Goal: Information Seeking & Learning: Learn about a topic

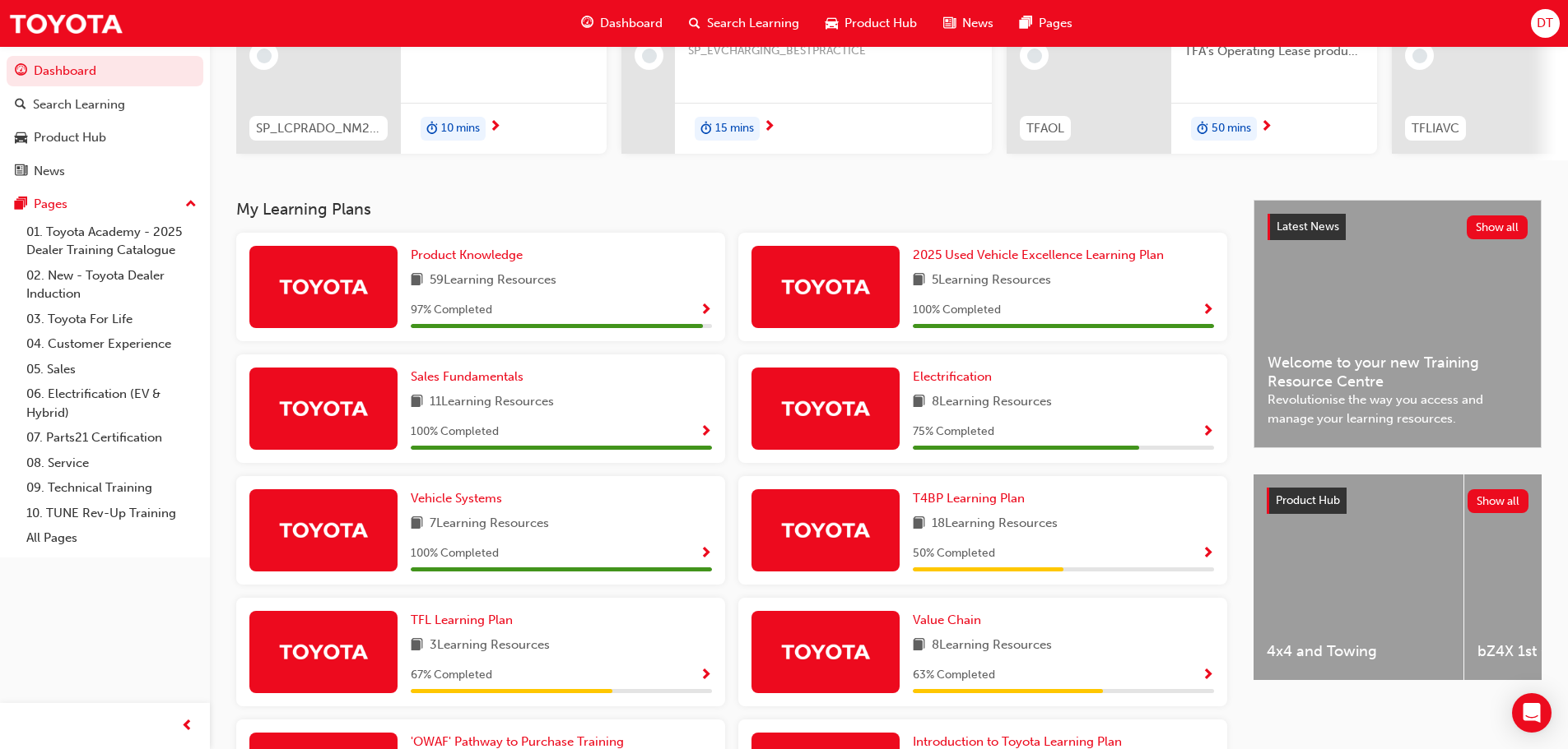
scroll to position [247, 0]
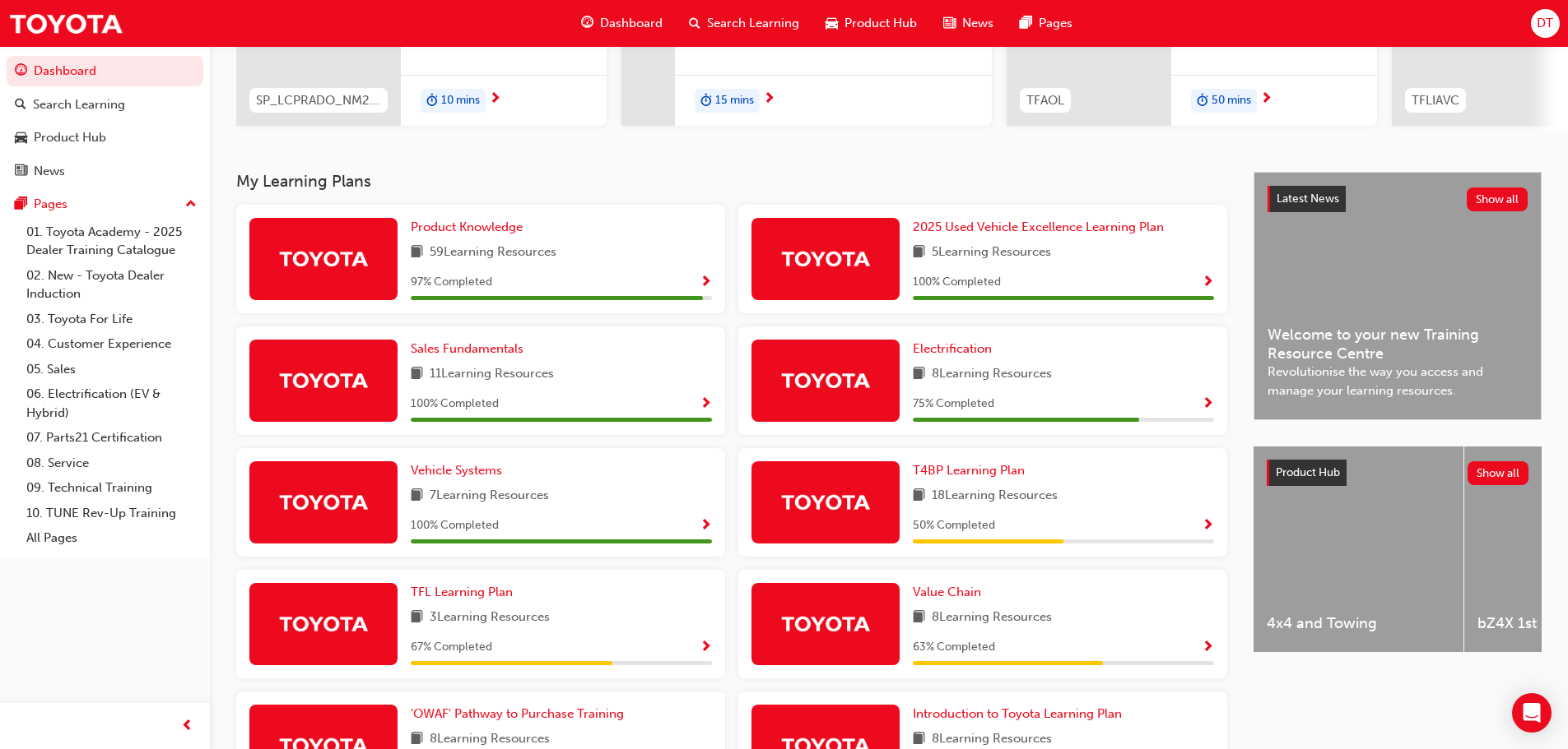
click at [705, 287] on span "Show Progress" at bounding box center [705, 283] width 13 height 15
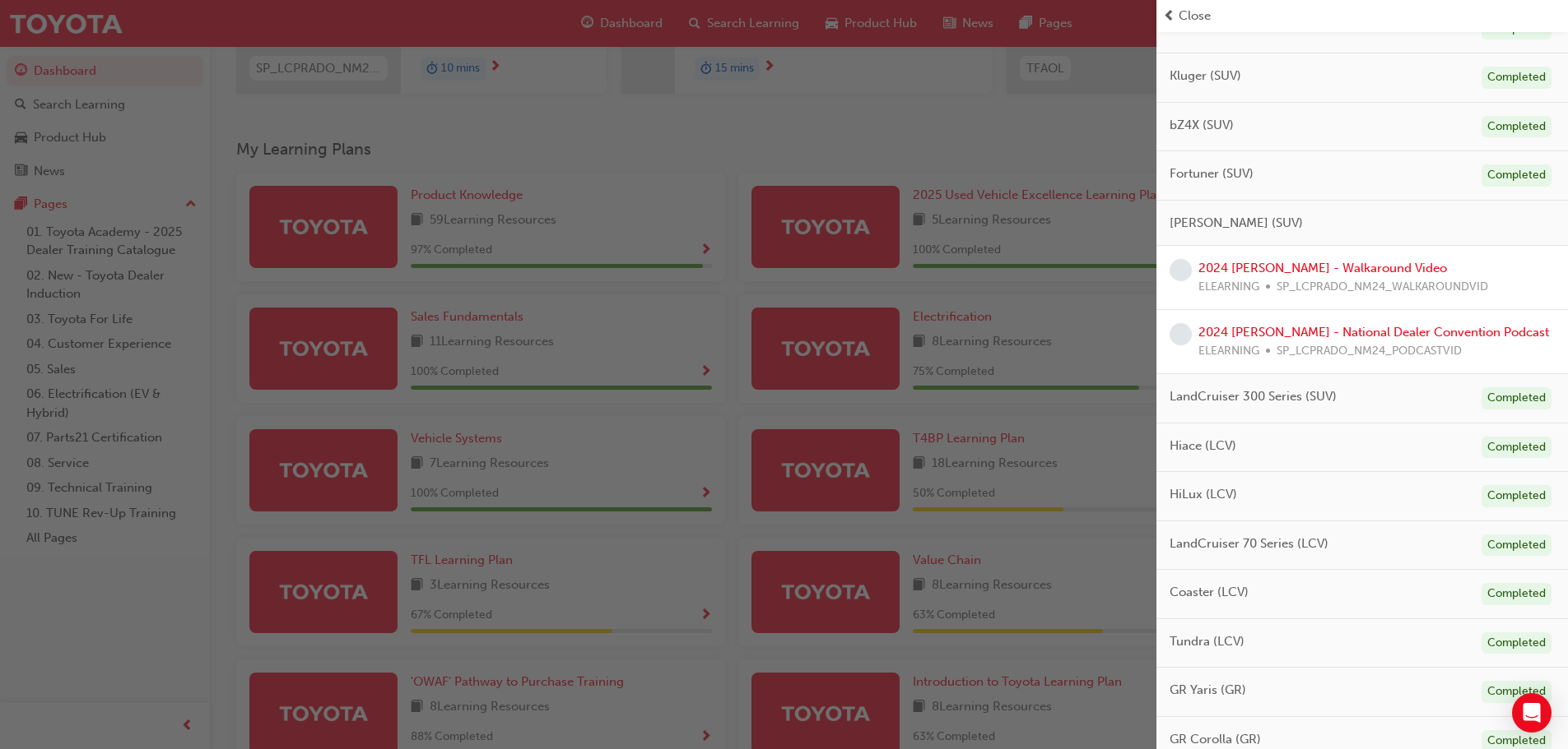
scroll to position [473, 0]
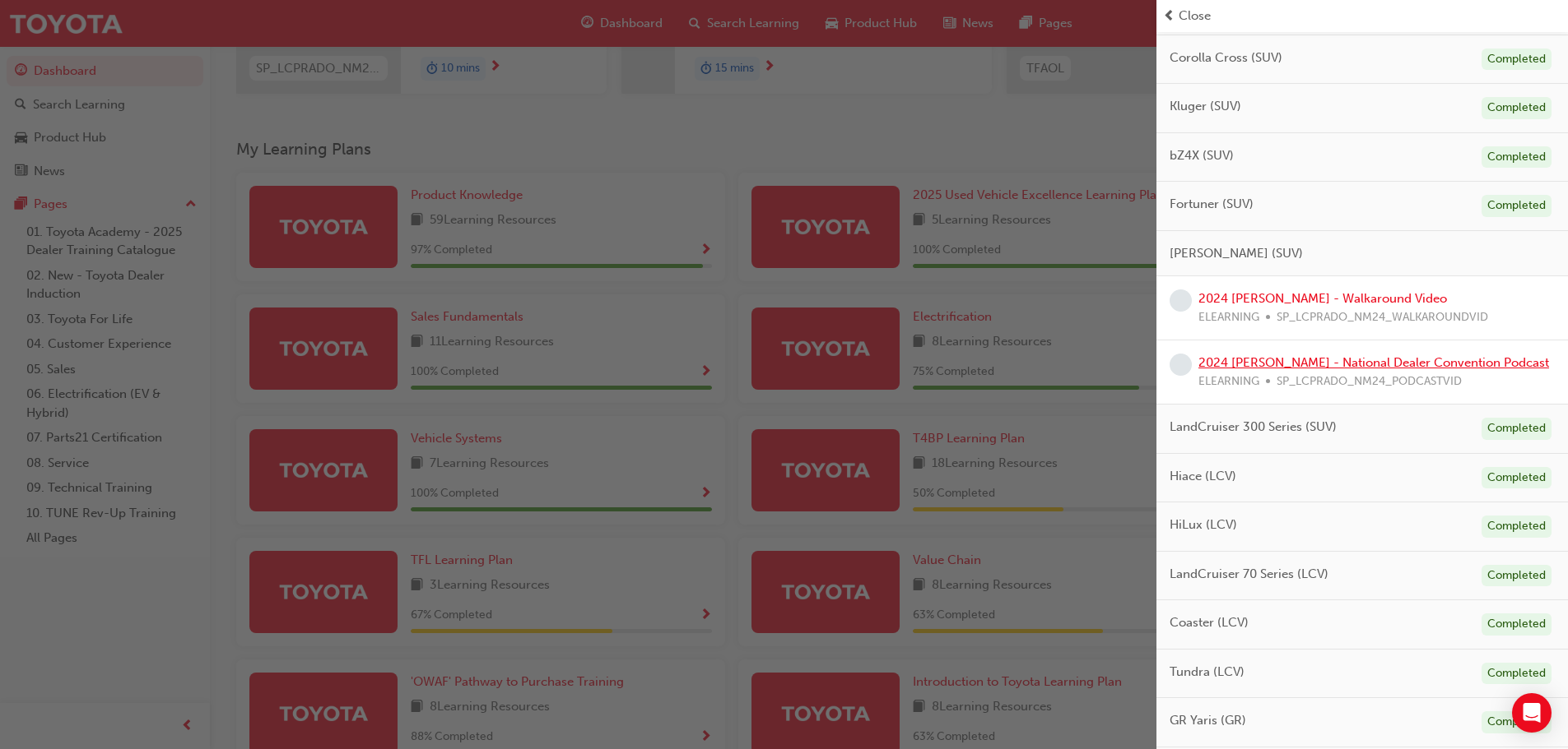
click at [1243, 368] on link "2024 [PERSON_NAME] - National Dealer Convention Podcast" at bounding box center [1373, 362] width 350 height 15
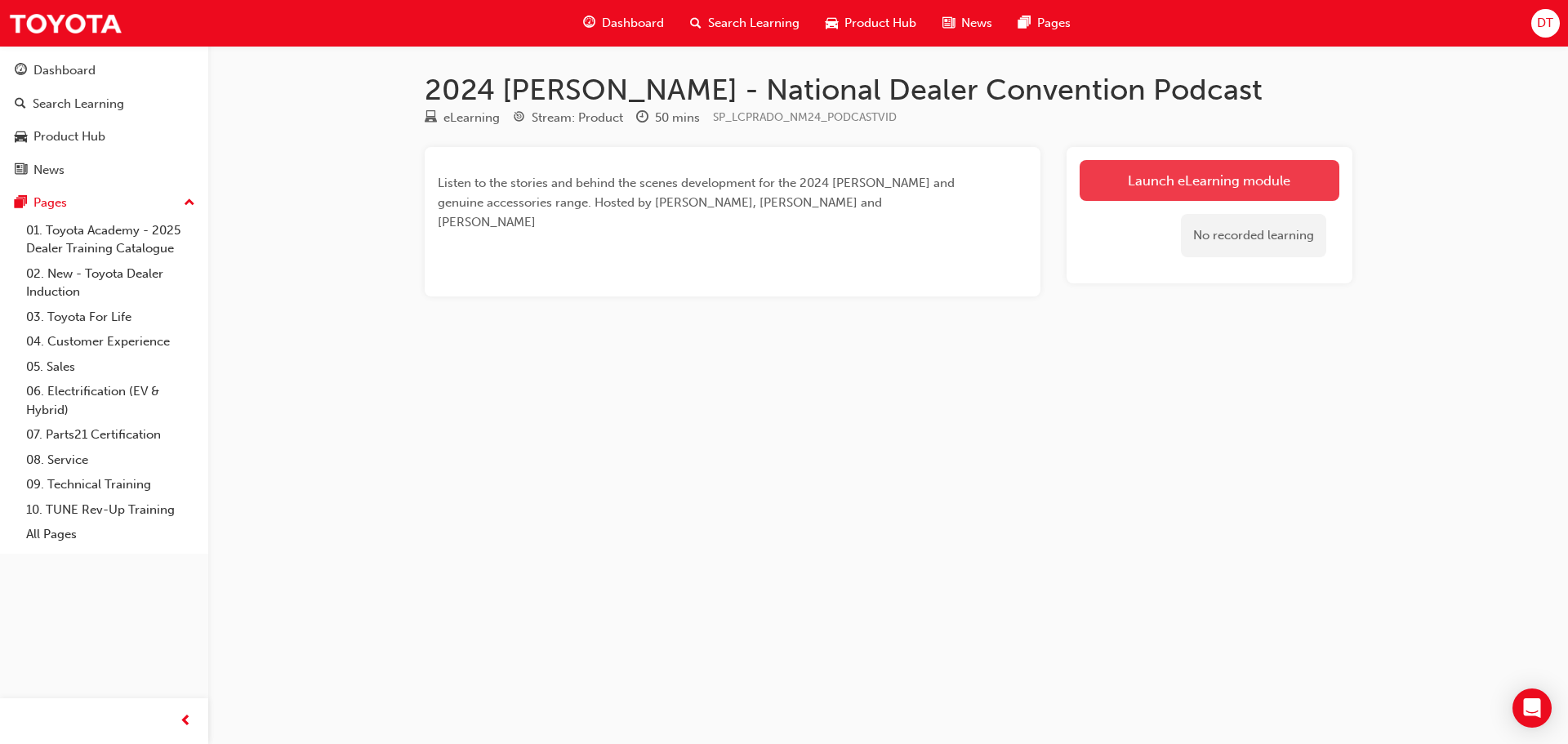
click at [1219, 176] on link "Launch eLearning module" at bounding box center [1210, 180] width 260 height 41
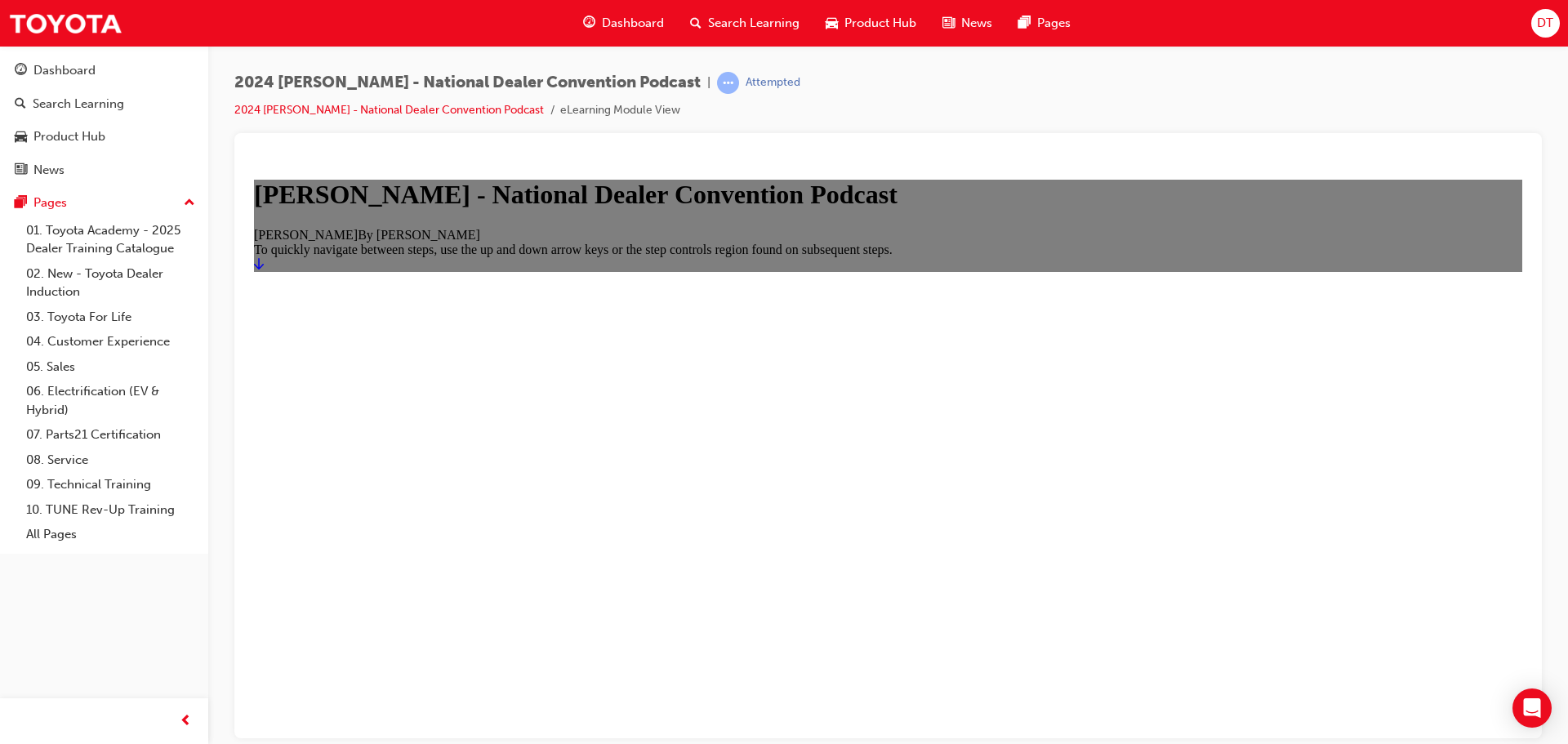
click at [263, 269] on icon "Start" at bounding box center [259, 263] width 10 height 13
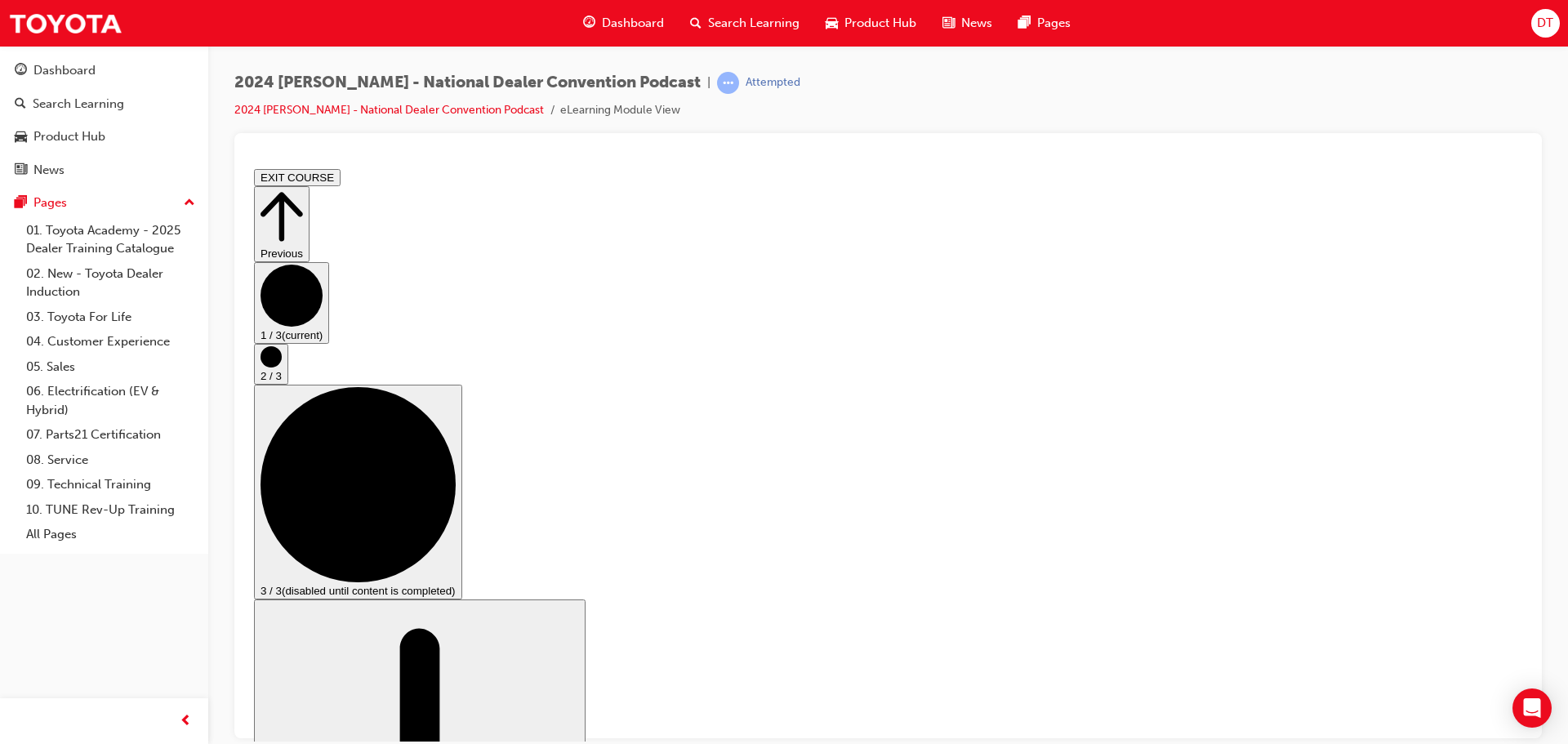
click at [282, 367] on circle "Step controls" at bounding box center [271, 356] width 21 height 21
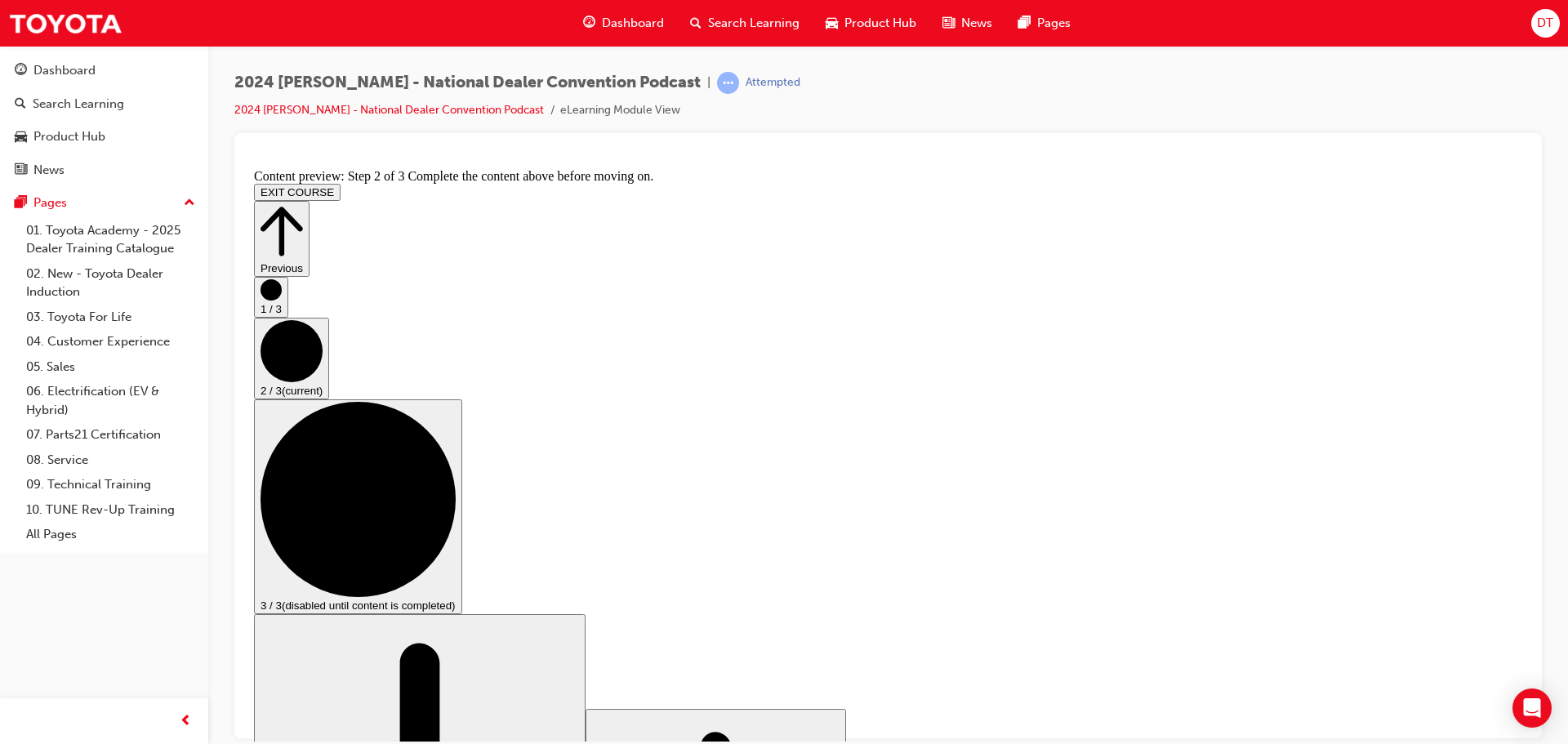
click at [462, 475] on button "3 / 3 (disabled until content is completed)" at bounding box center [357, 507] width 208 height 215
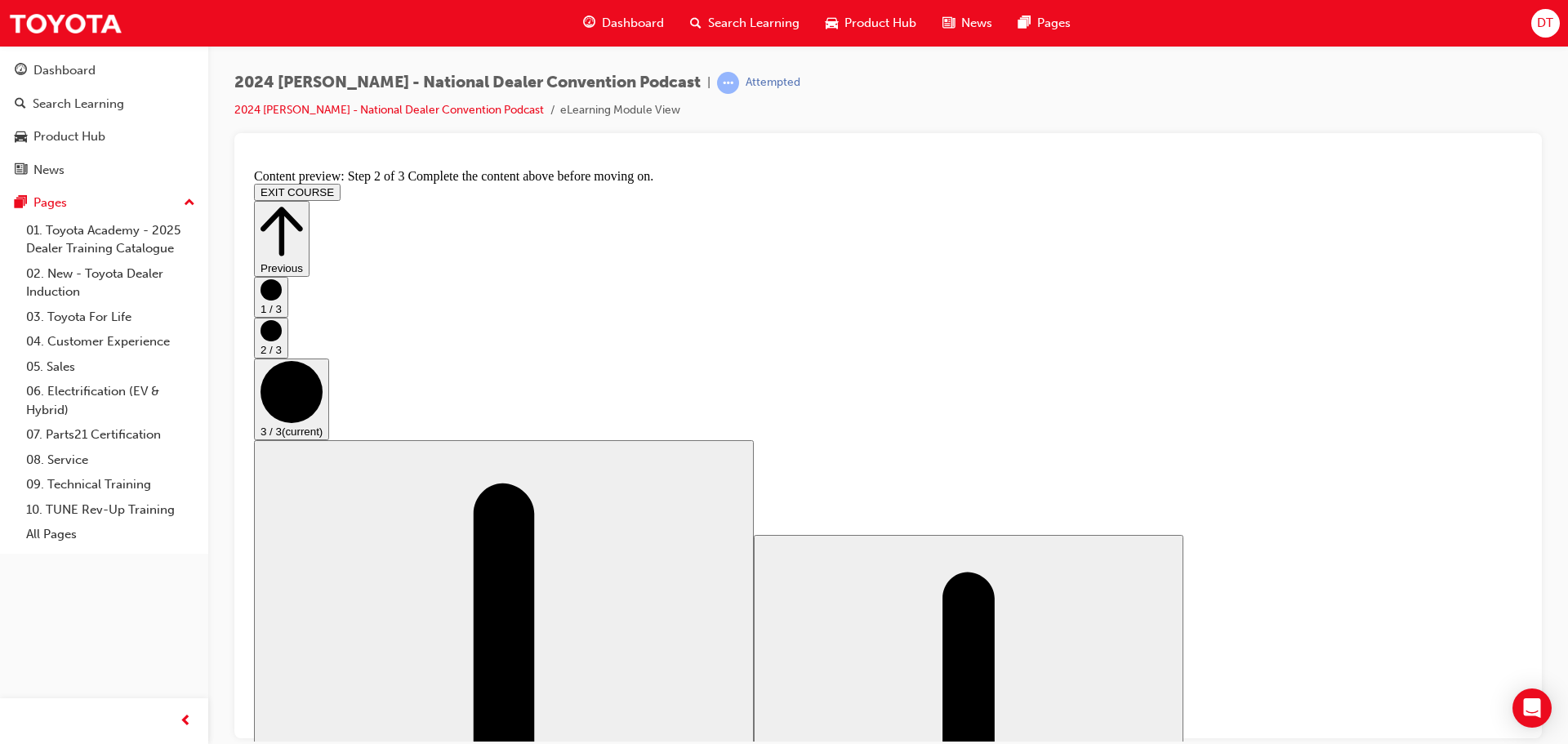
click at [303, 202] on icon "Step controls" at bounding box center [282, 231] width 43 height 56
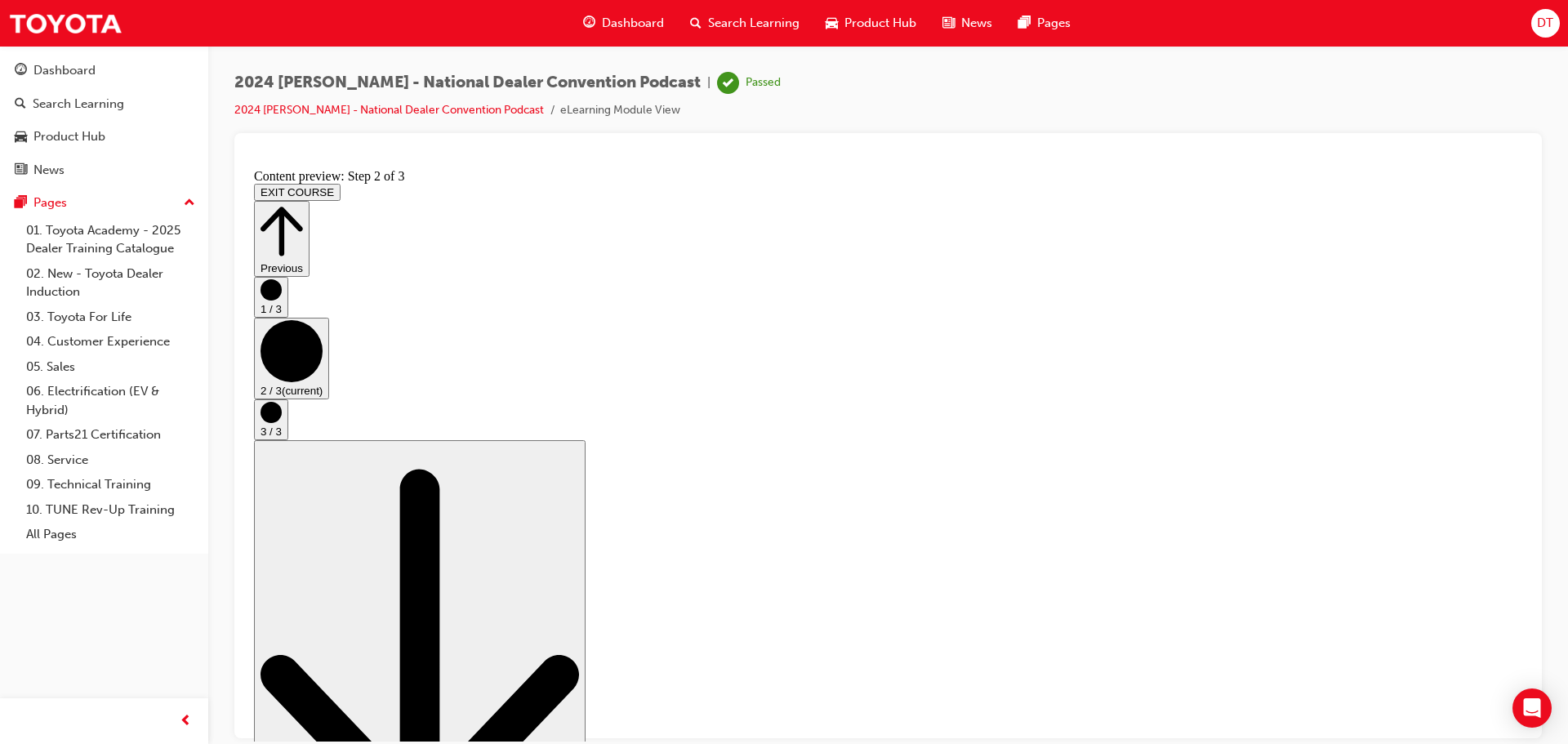
click at [341, 183] on button "EXIT COURSE" at bounding box center [296, 192] width 86 height 17
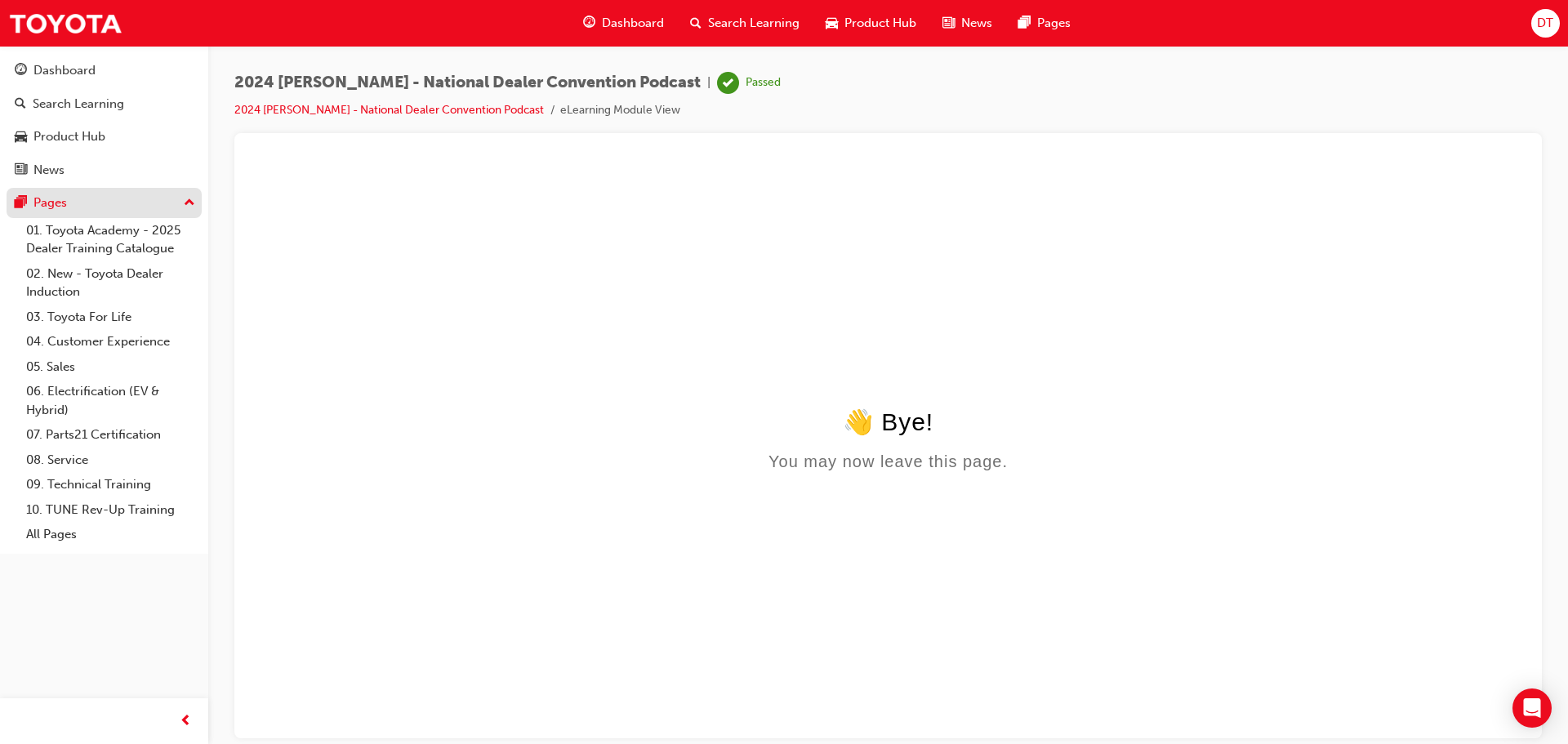
click at [42, 210] on div "Pages" at bounding box center [50, 202] width 34 height 18
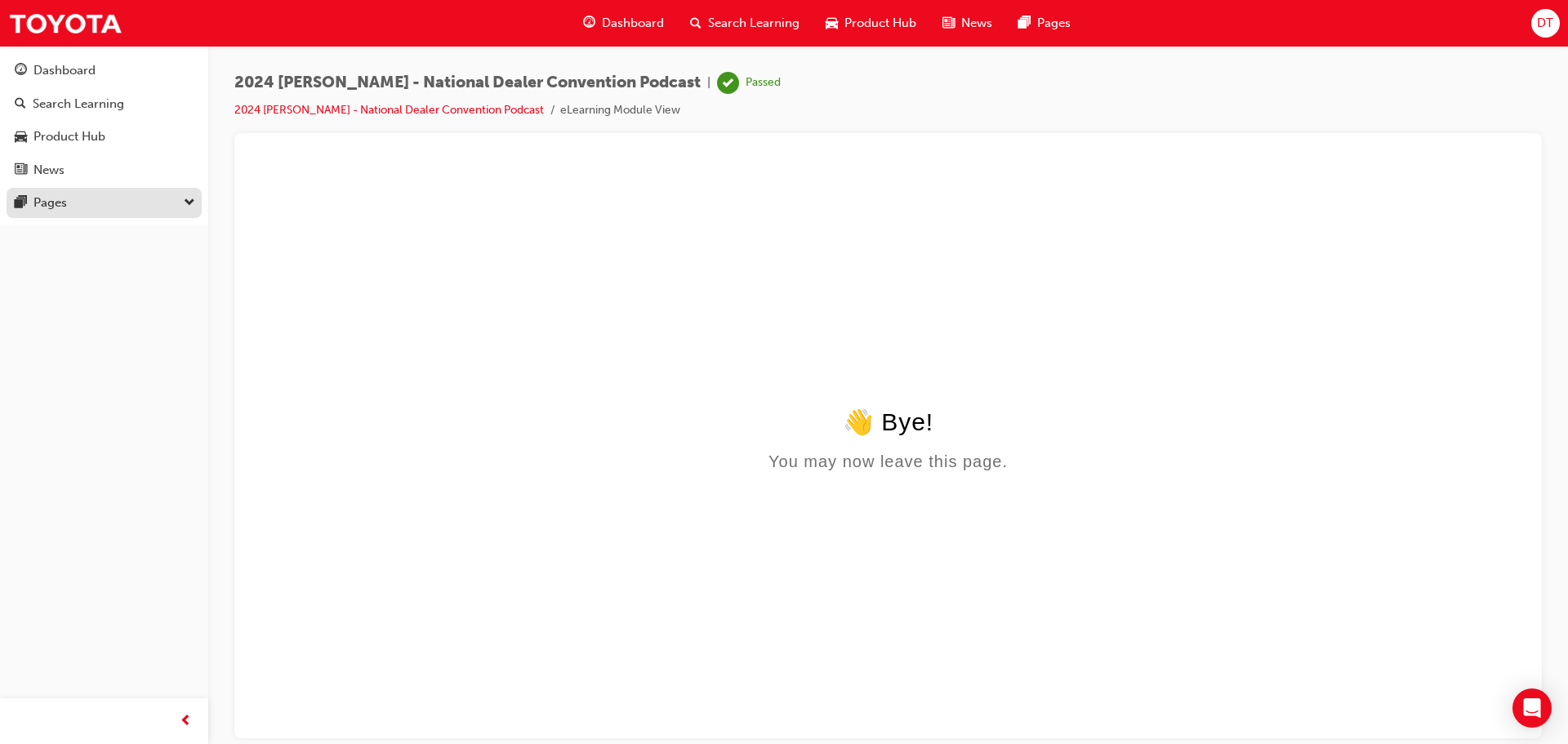
click at [42, 210] on div "Pages" at bounding box center [50, 202] width 34 height 18
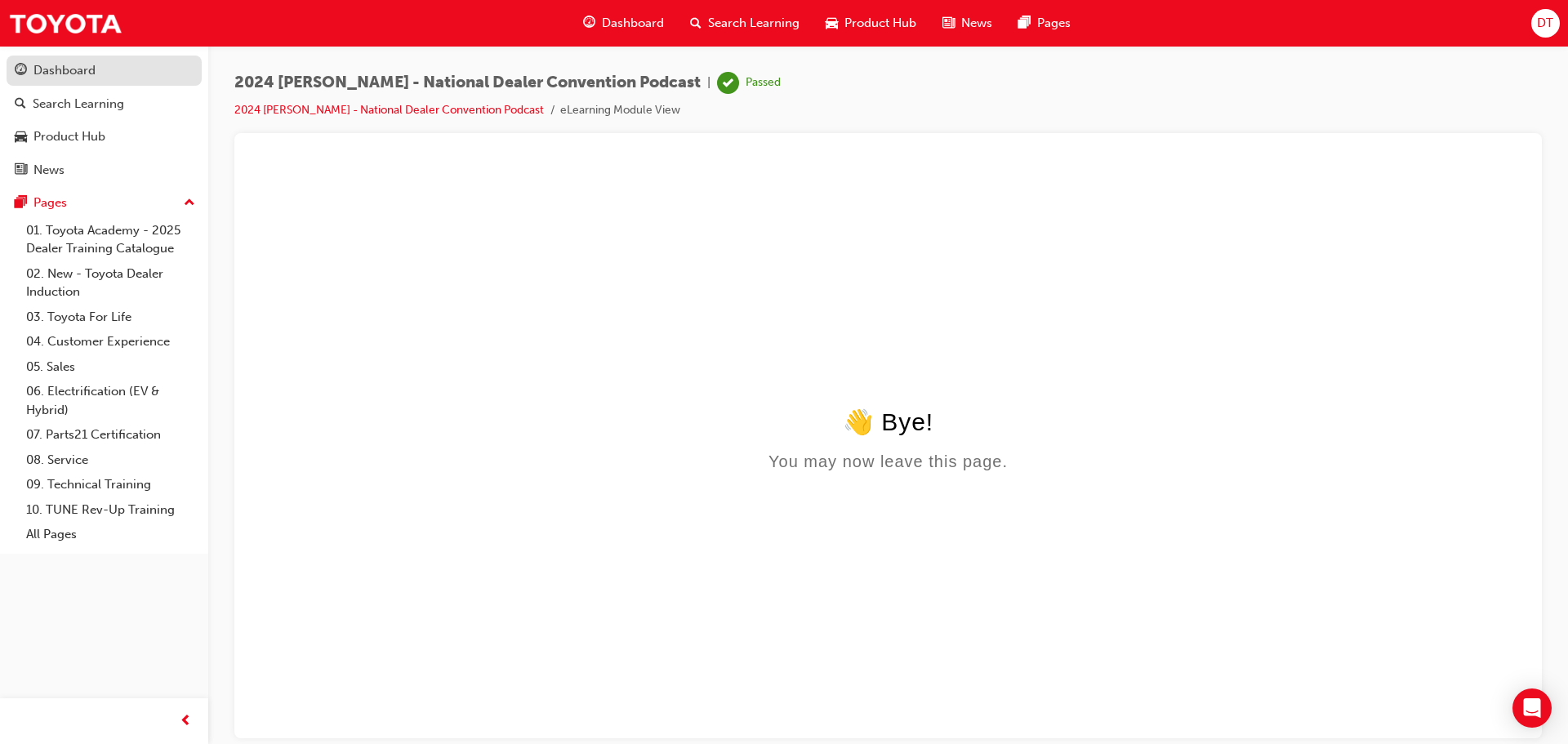
click at [64, 73] on div "Dashboard" at bounding box center [65, 70] width 62 height 18
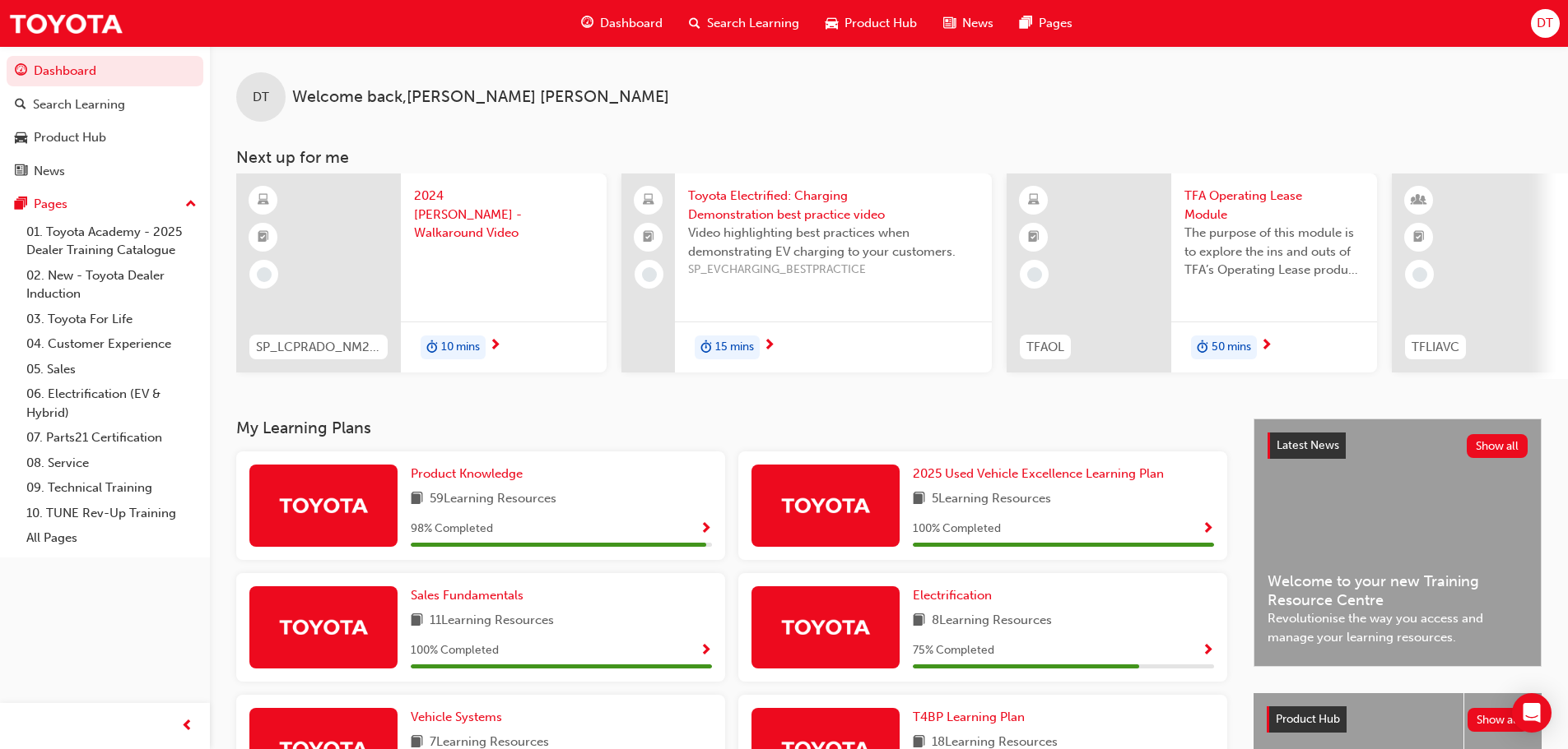
click at [705, 532] on span "Show Progress" at bounding box center [705, 530] width 13 height 15
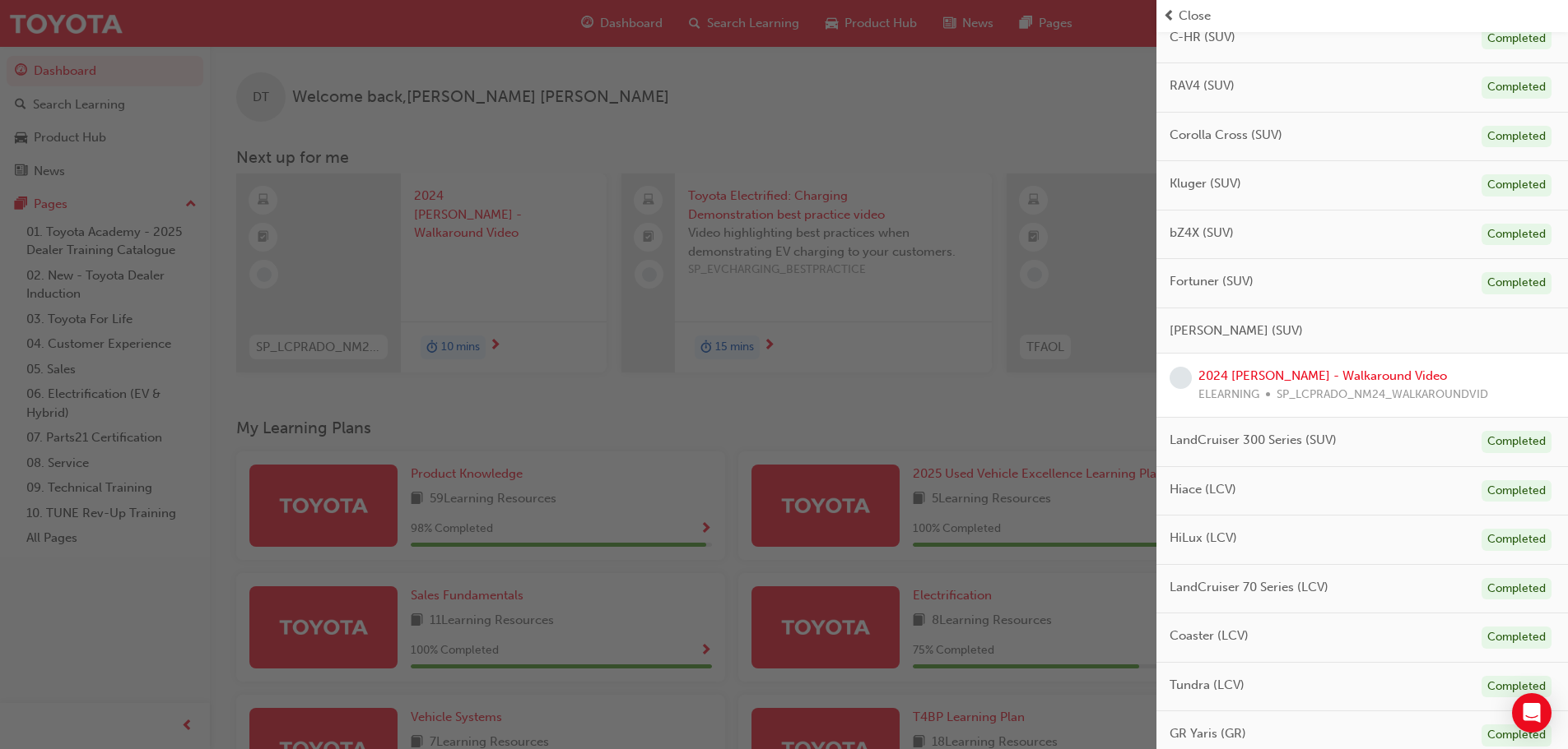
scroll to position [397, 0]
click at [1266, 374] on link "2024 [PERSON_NAME] - Walkaround Video" at bounding box center [1322, 374] width 249 height 15
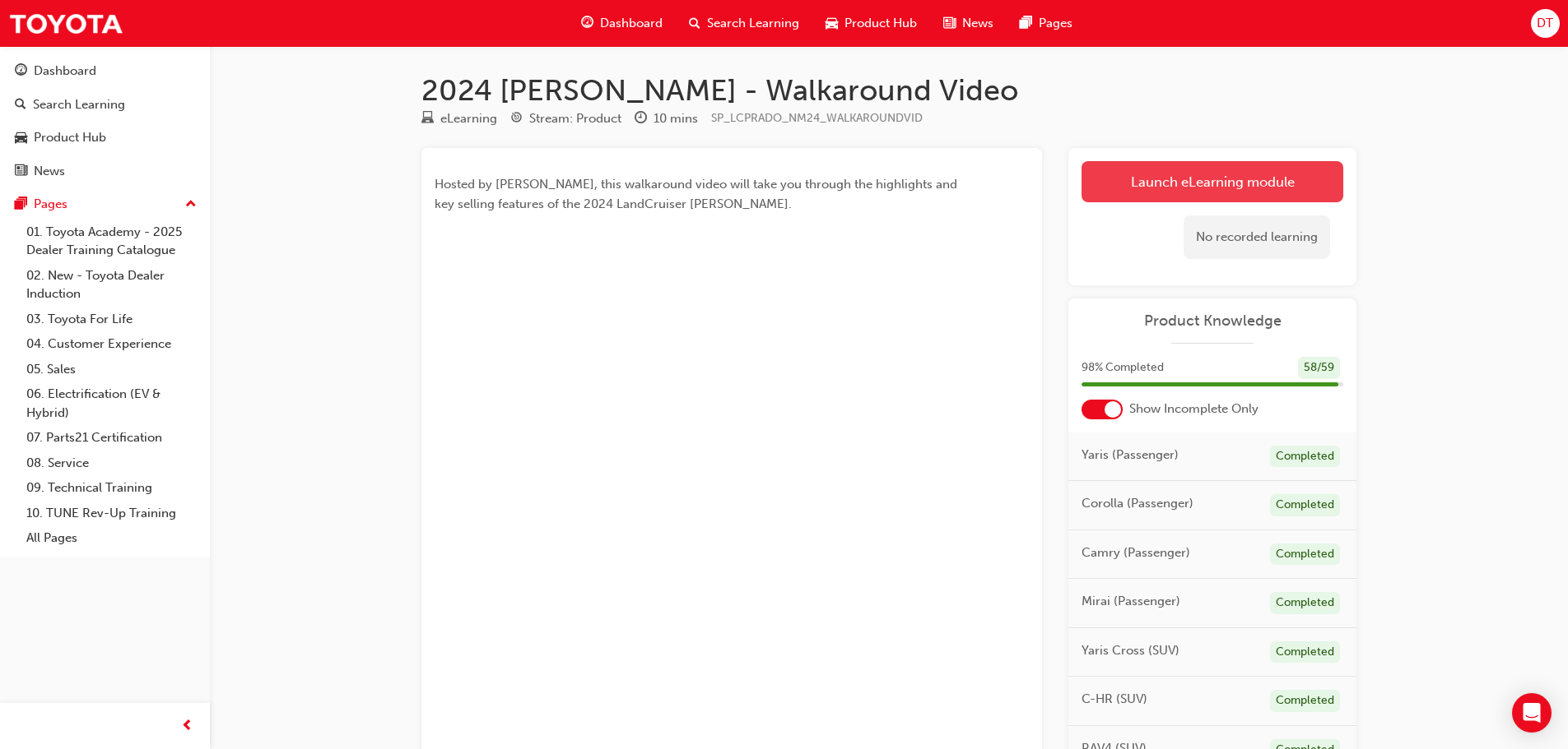
click at [1232, 176] on link "Launch eLearning module" at bounding box center [1212, 181] width 261 height 41
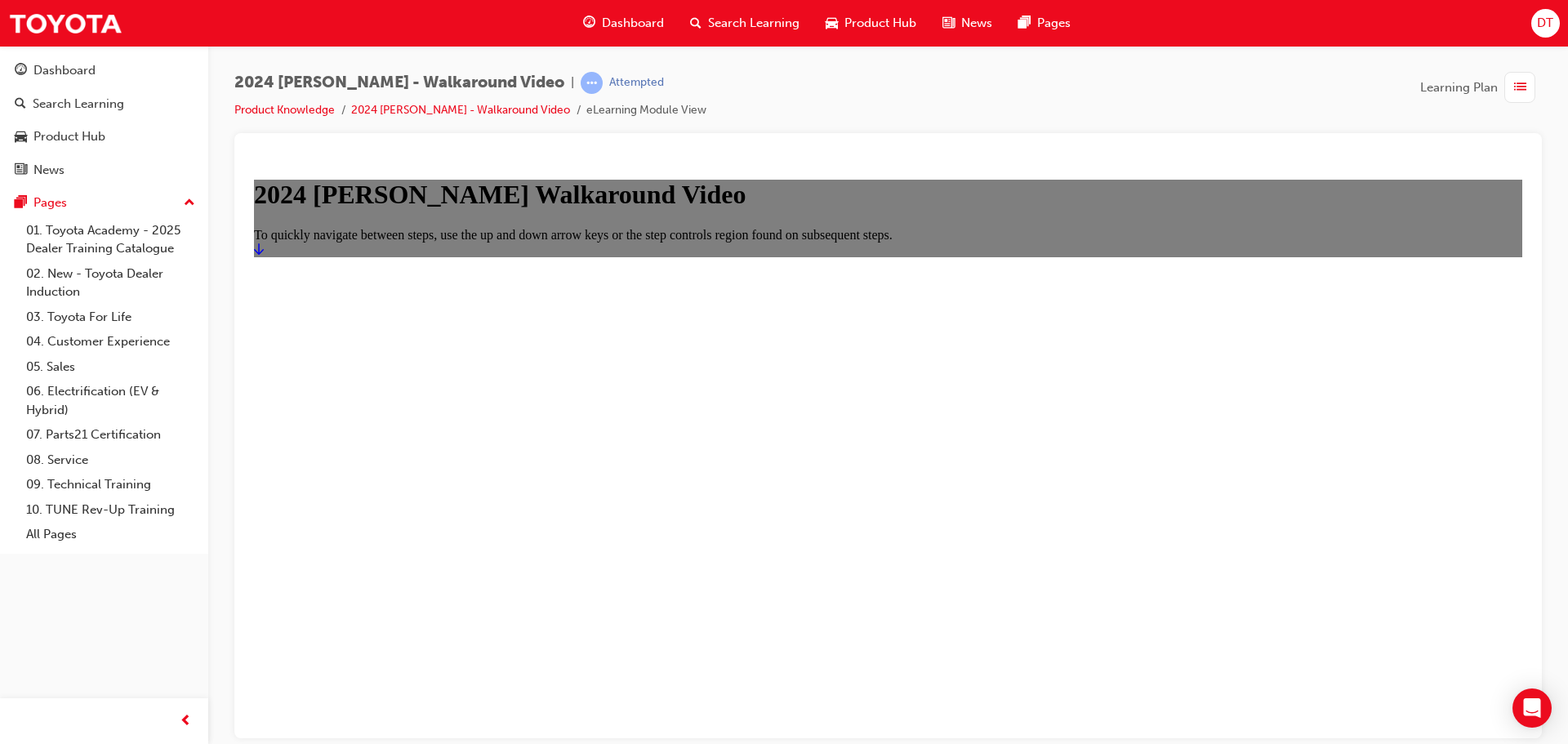
click at [263, 255] on icon "Start" at bounding box center [259, 248] width 10 height 13
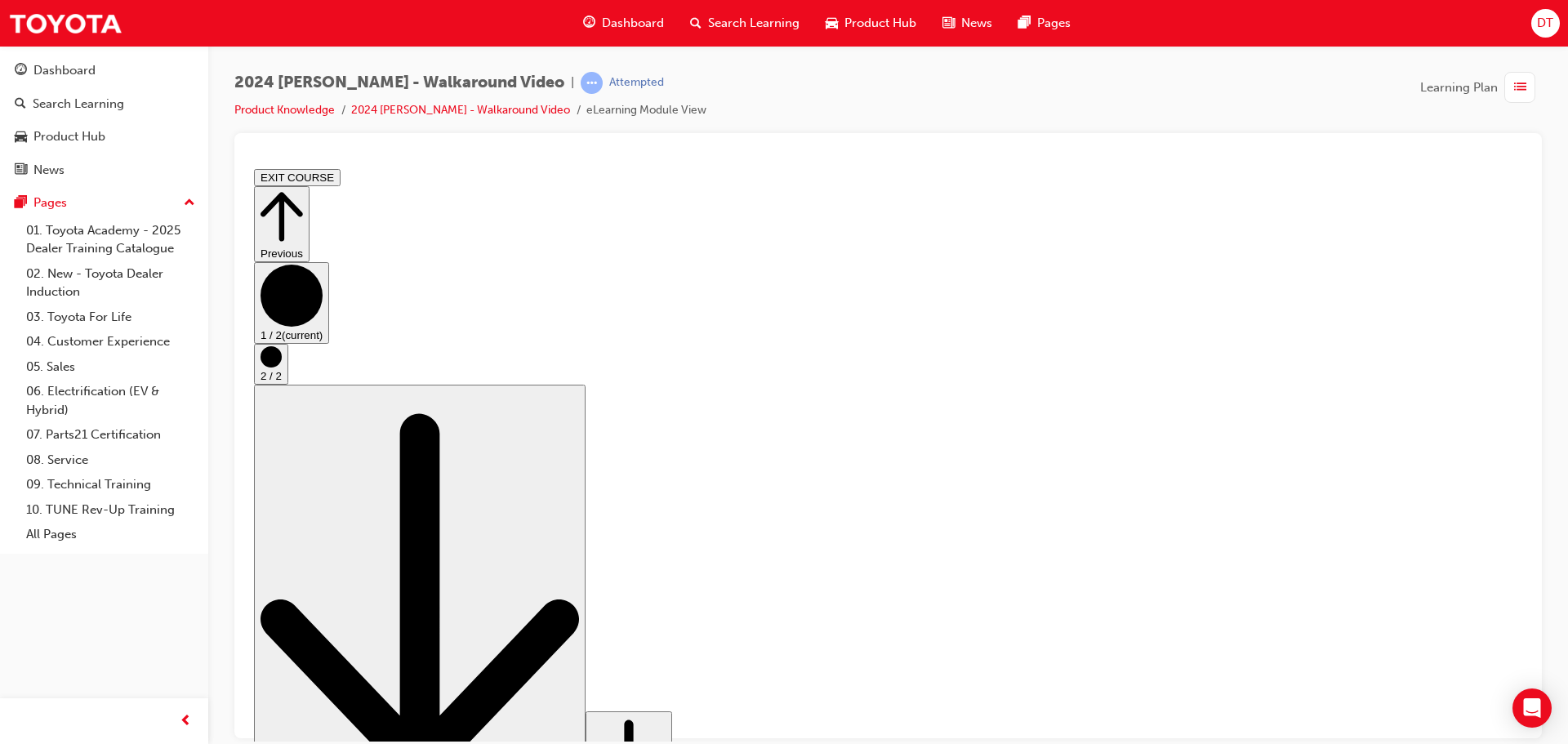
click at [282, 367] on circle "Step controls" at bounding box center [271, 356] width 21 height 21
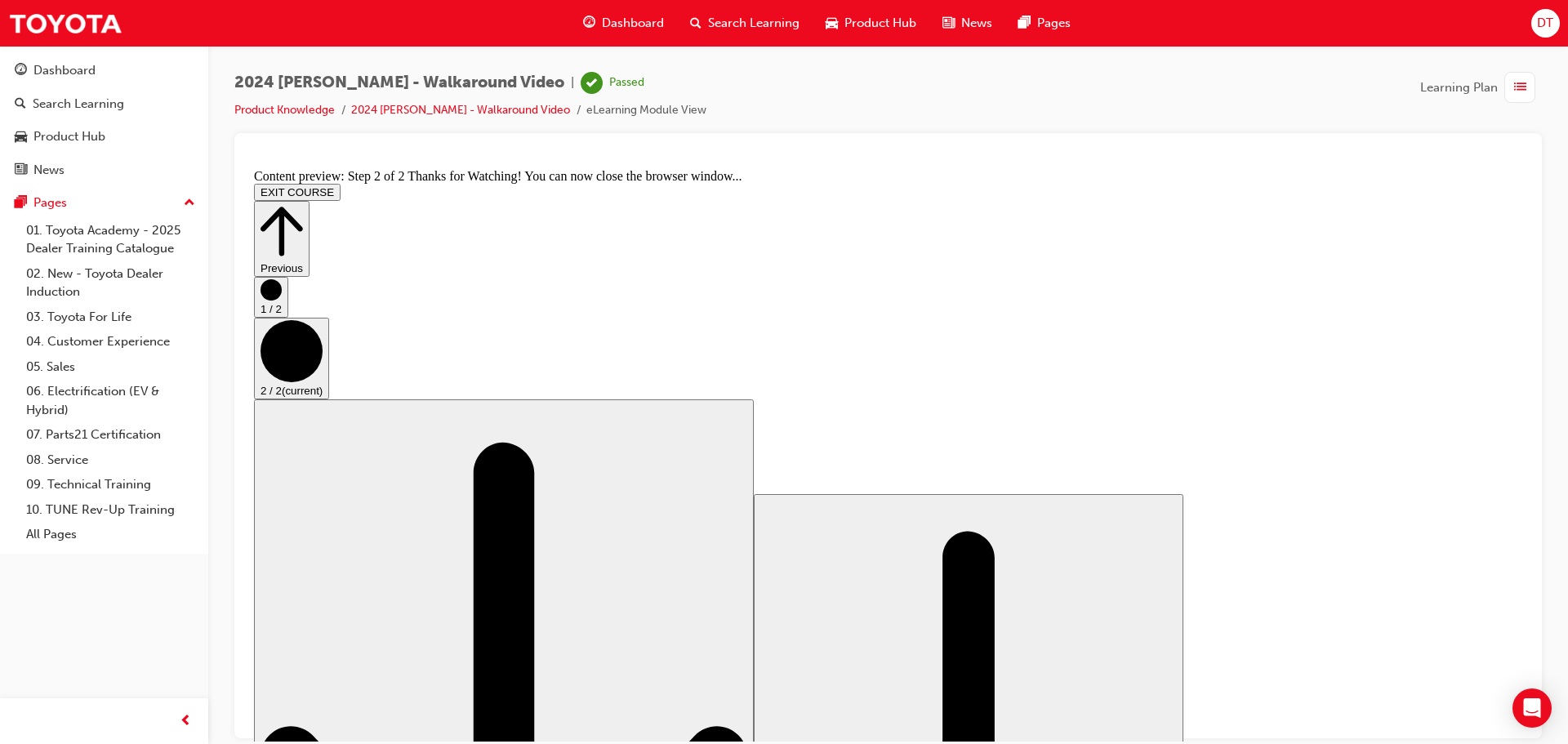
click at [341, 183] on button "EXIT COURSE" at bounding box center [296, 192] width 86 height 17
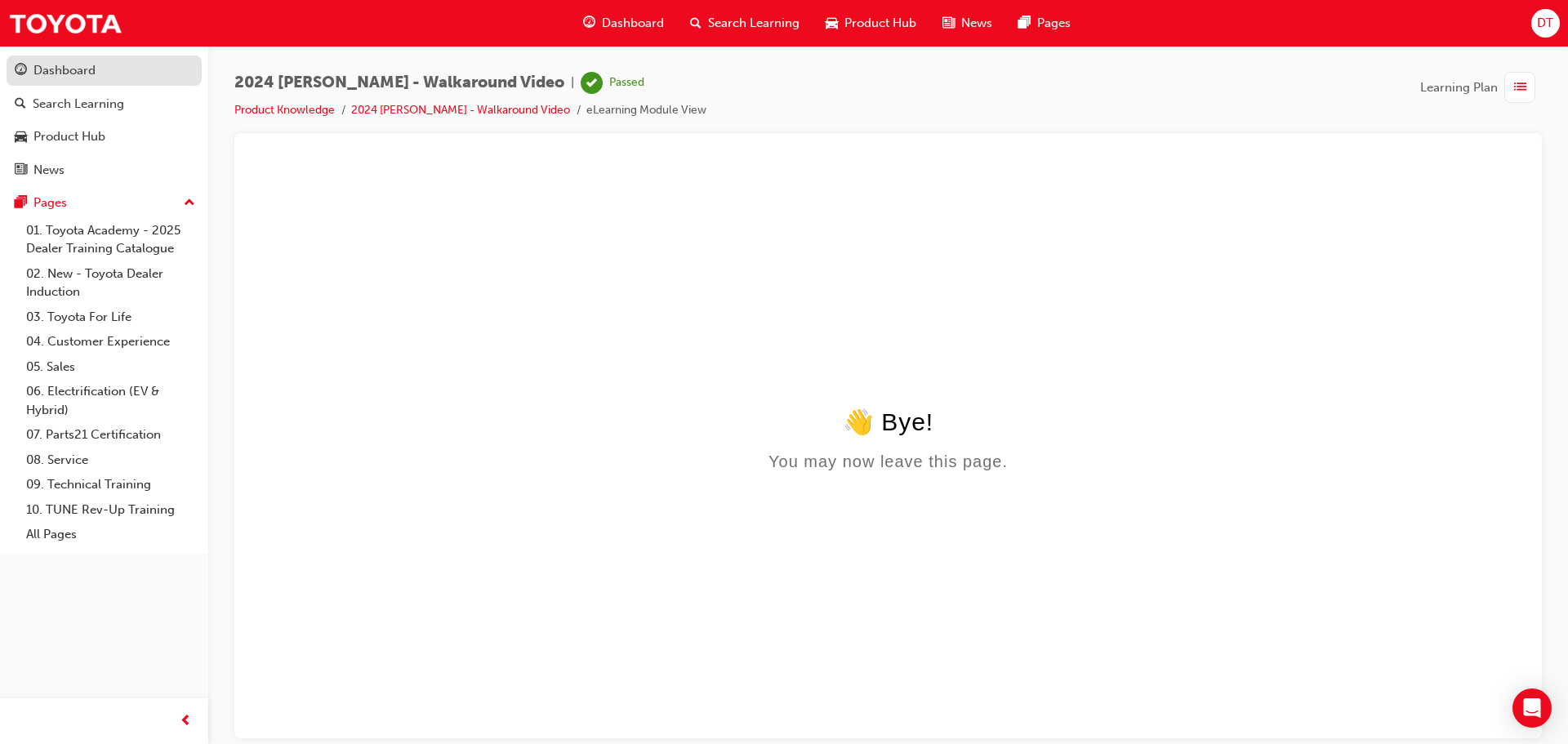
click at [83, 76] on div "Dashboard" at bounding box center [65, 70] width 62 height 18
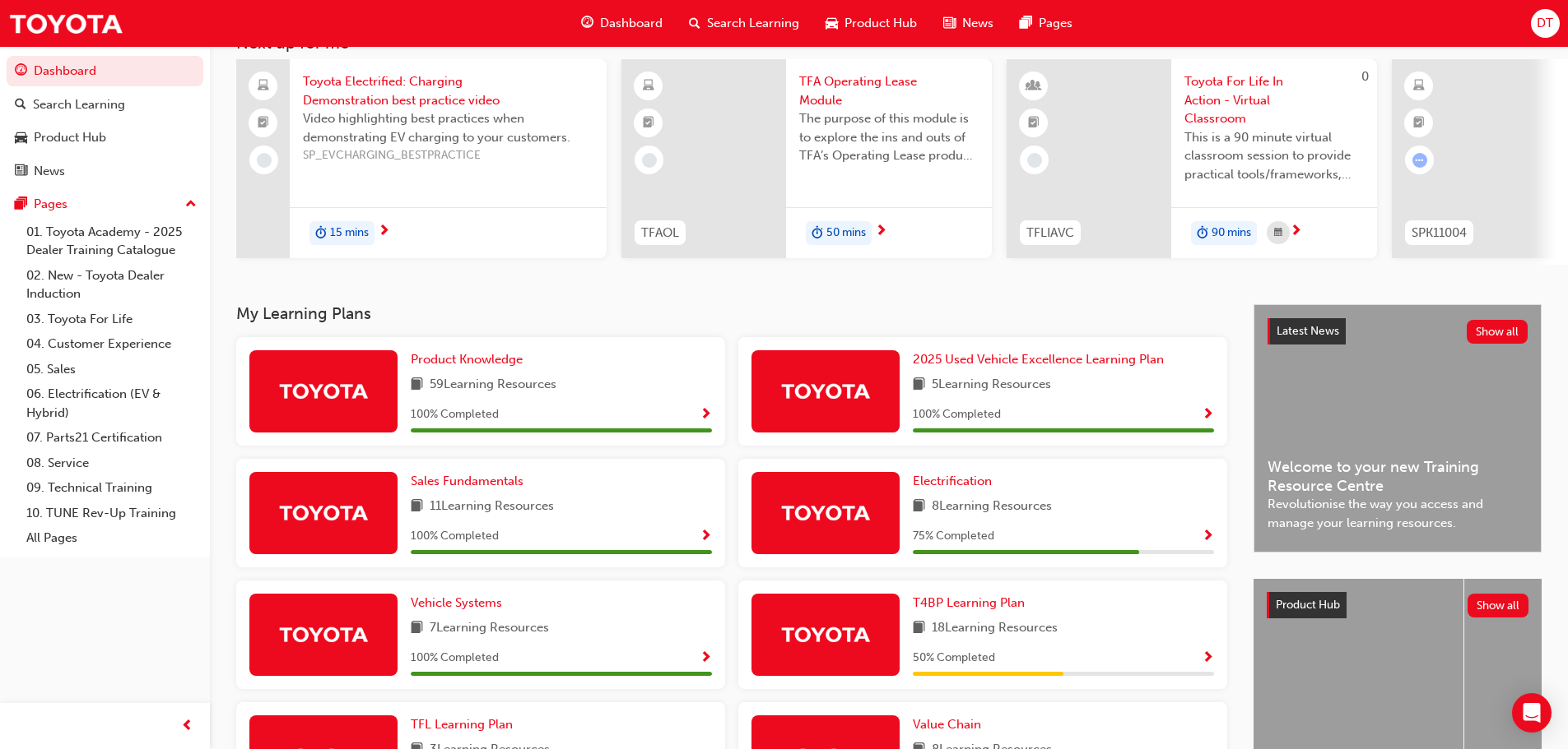
scroll to position [247, 0]
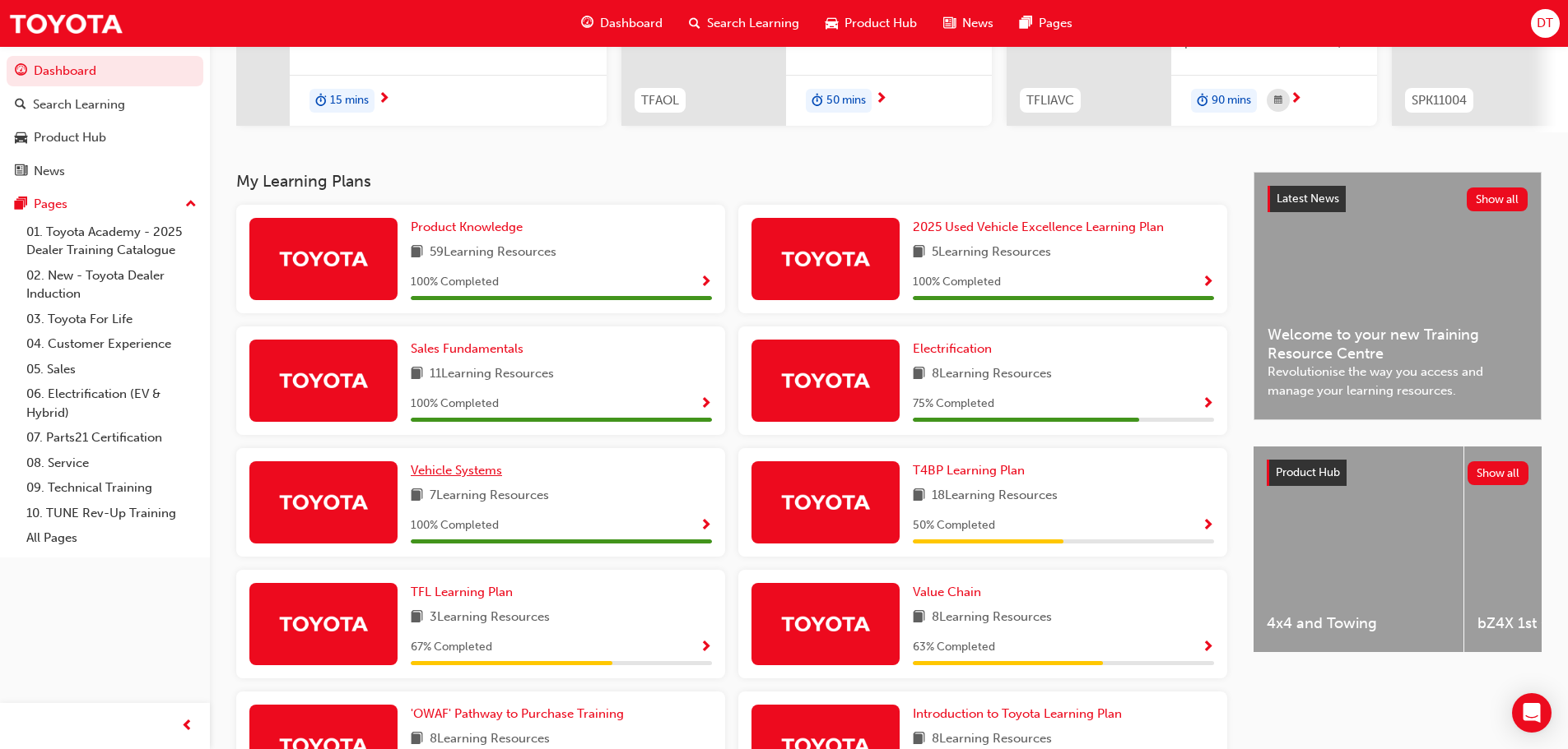
click at [453, 476] on span "Vehicle Systems" at bounding box center [457, 470] width 92 height 15
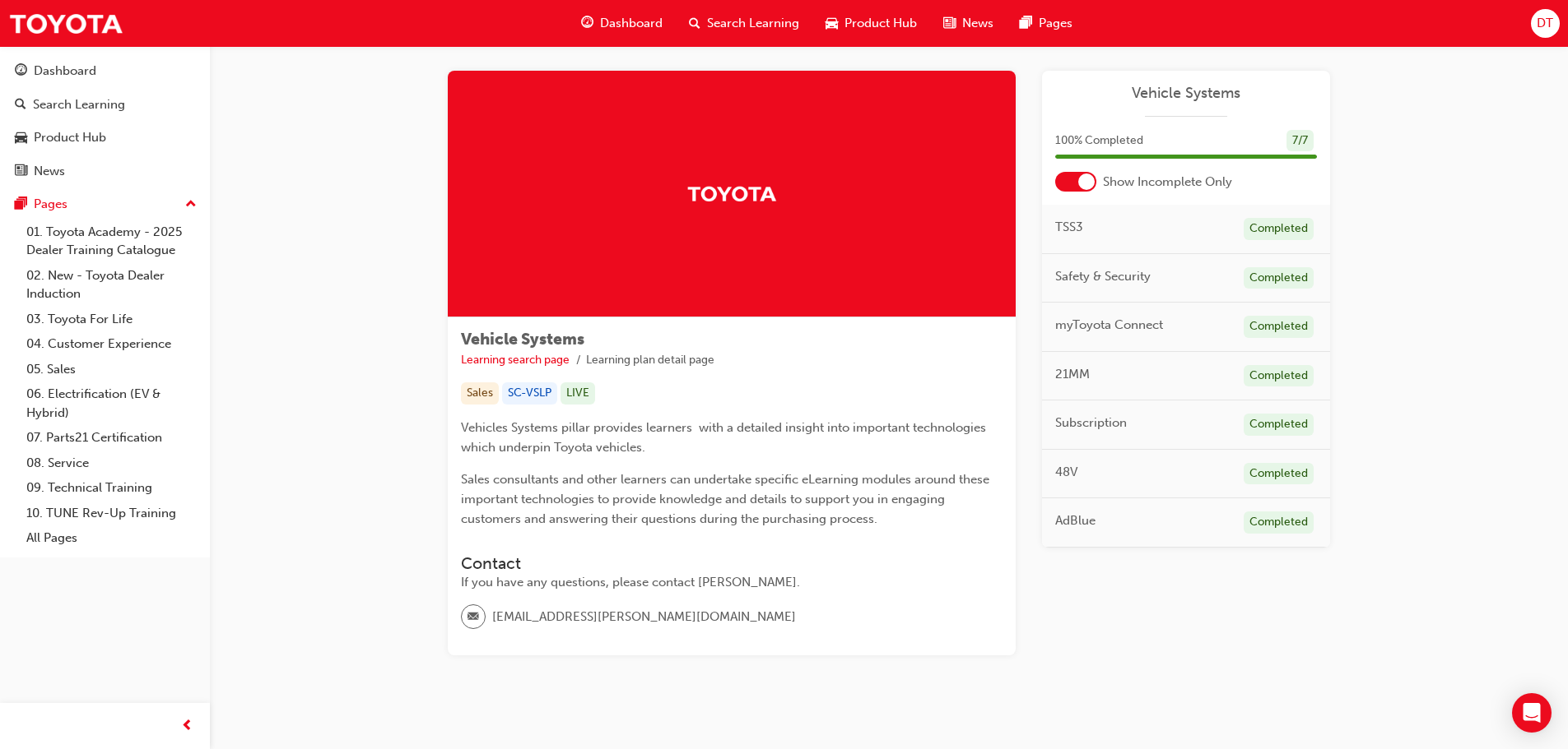
scroll to position [13, 0]
